Goal: Task Accomplishment & Management: Use online tool/utility

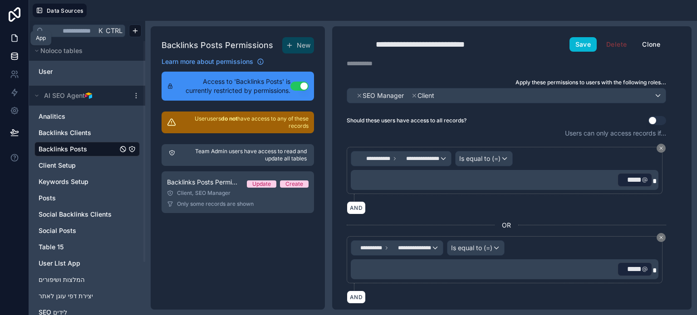
click at [13, 39] on icon at bounding box center [14, 38] width 9 height 9
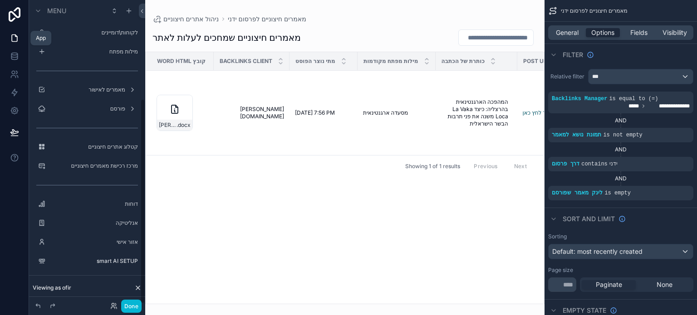
scroll to position [147, 0]
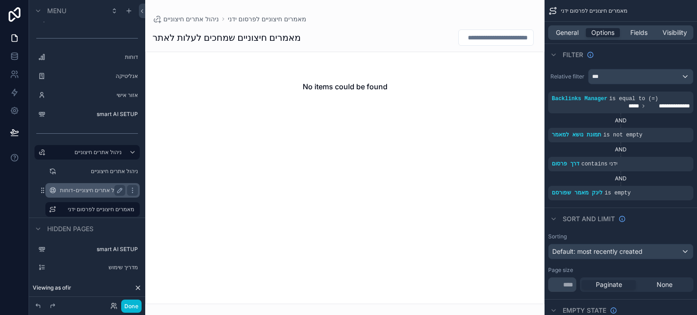
click at [97, 190] on label "ניהול אתרים חיצוניים-דוחות" at bounding box center [91, 190] width 63 height 7
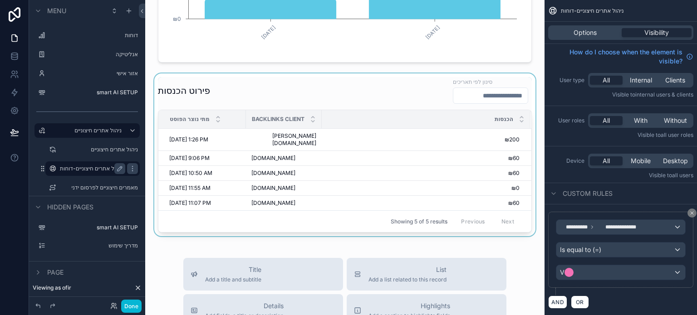
scroll to position [181, 0]
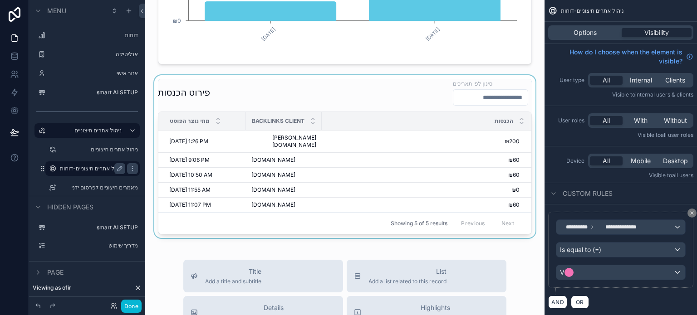
click at [343, 190] on div "scrollable content" at bounding box center [344, 156] width 385 height 163
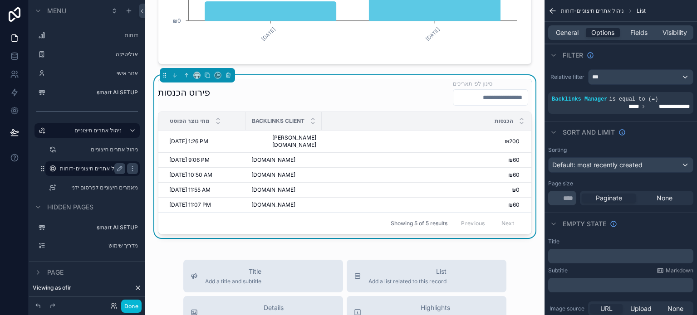
click at [397, 88] on div "פירוט הכנסות סינון לפי תאריכים" at bounding box center [345, 92] width 374 height 27
click at [606, 109] on div "**********" at bounding box center [621, 106] width 138 height 7
click at [668, 94] on icon "scrollable content" at bounding box center [670, 92] width 5 height 5
click at [657, 144] on div "Sorting Default: most recently created Page size ** Paginate None" at bounding box center [620, 176] width 152 height 66
click at [635, 37] on span "Fields" at bounding box center [638, 32] width 17 height 9
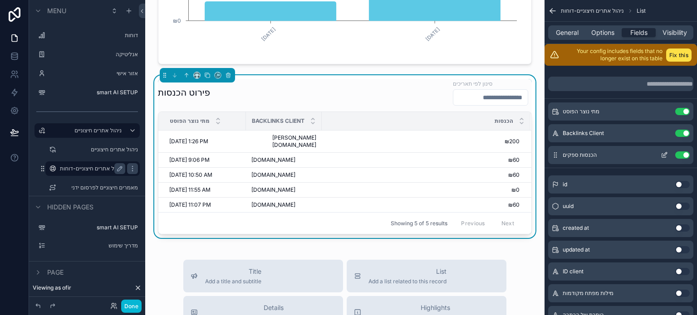
click at [662, 154] on icon "scrollable content" at bounding box center [664, 155] width 7 height 7
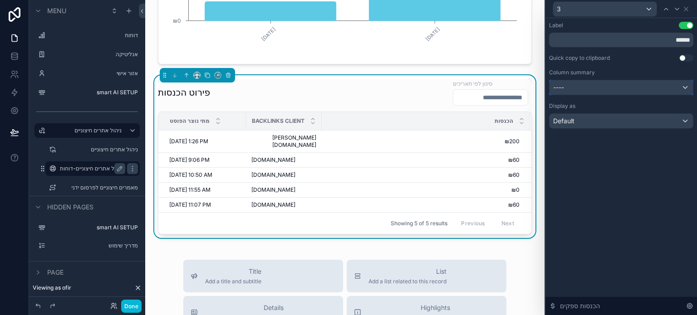
click at [602, 83] on div "----" at bounding box center [620, 87] width 143 height 15
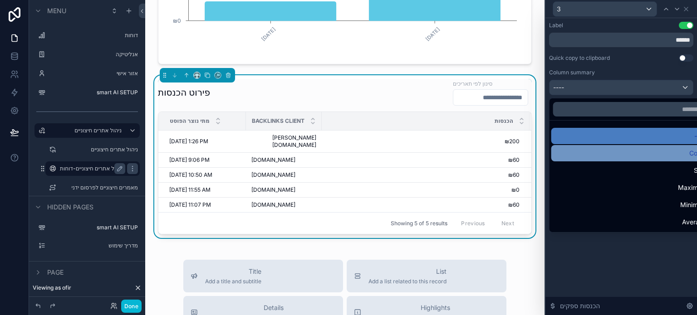
click at [644, 152] on div "Count" at bounding box center [632, 153] width 150 height 11
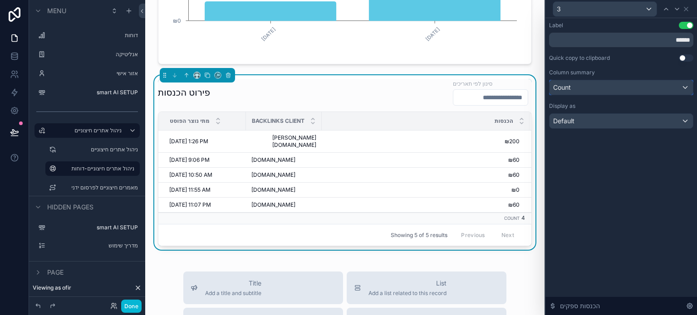
click at [601, 83] on div "Count" at bounding box center [620, 87] width 143 height 15
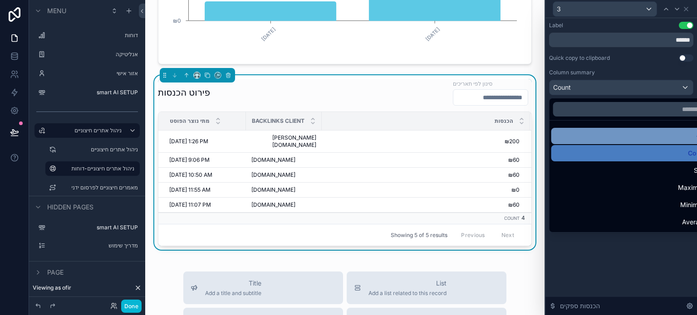
click at [619, 135] on div "----" at bounding box center [632, 136] width 150 height 11
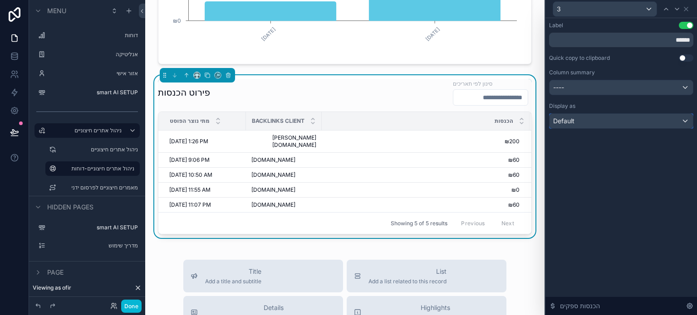
click at [602, 122] on div "Default" at bounding box center [620, 121] width 143 height 15
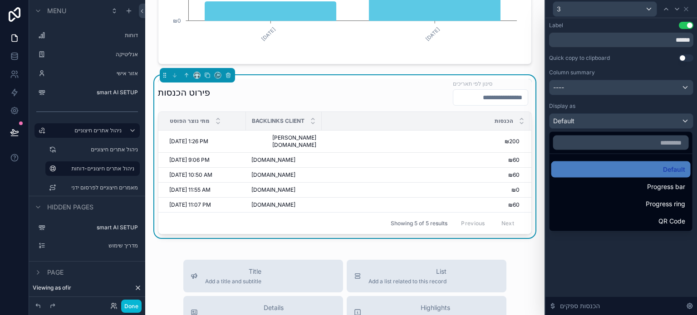
drag, startPoint x: 633, startPoint y: 263, endPoint x: 640, endPoint y: 193, distance: 70.2
click at [633, 262] on div at bounding box center [621, 157] width 152 height 315
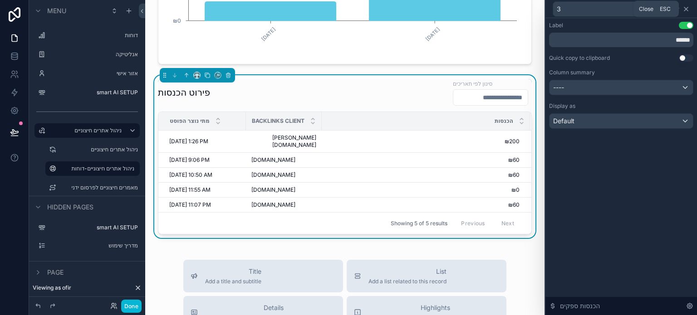
click at [684, 10] on icon at bounding box center [686, 9] width 4 height 4
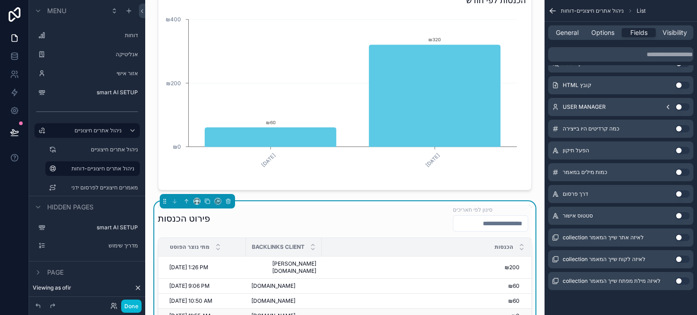
scroll to position [0, 0]
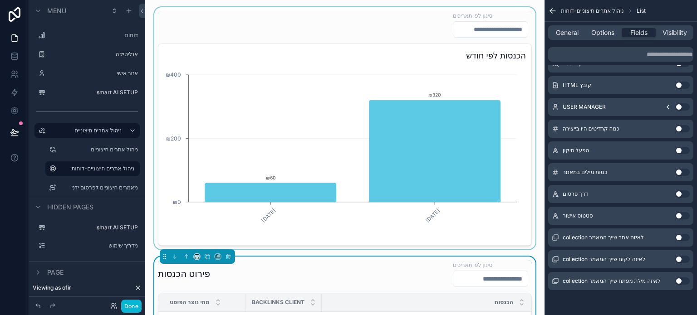
click at [444, 139] on div "scrollable content" at bounding box center [344, 128] width 385 height 242
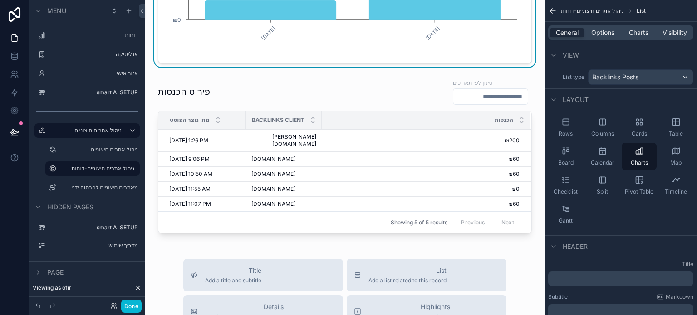
scroll to position [227, 0]
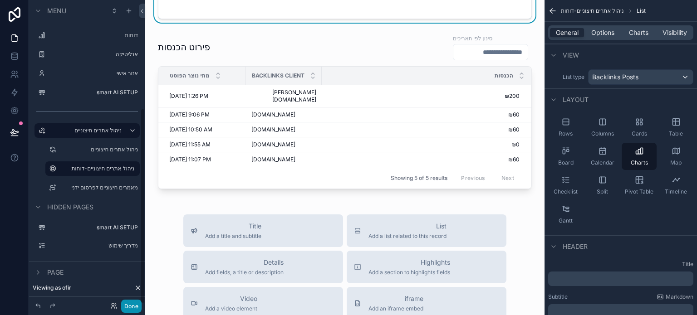
click at [133, 303] on button "Done" at bounding box center [131, 306] width 20 height 13
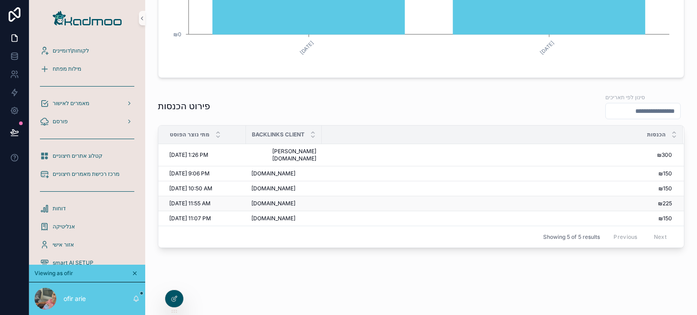
scroll to position [168, 0]
